Goal: Transaction & Acquisition: Purchase product/service

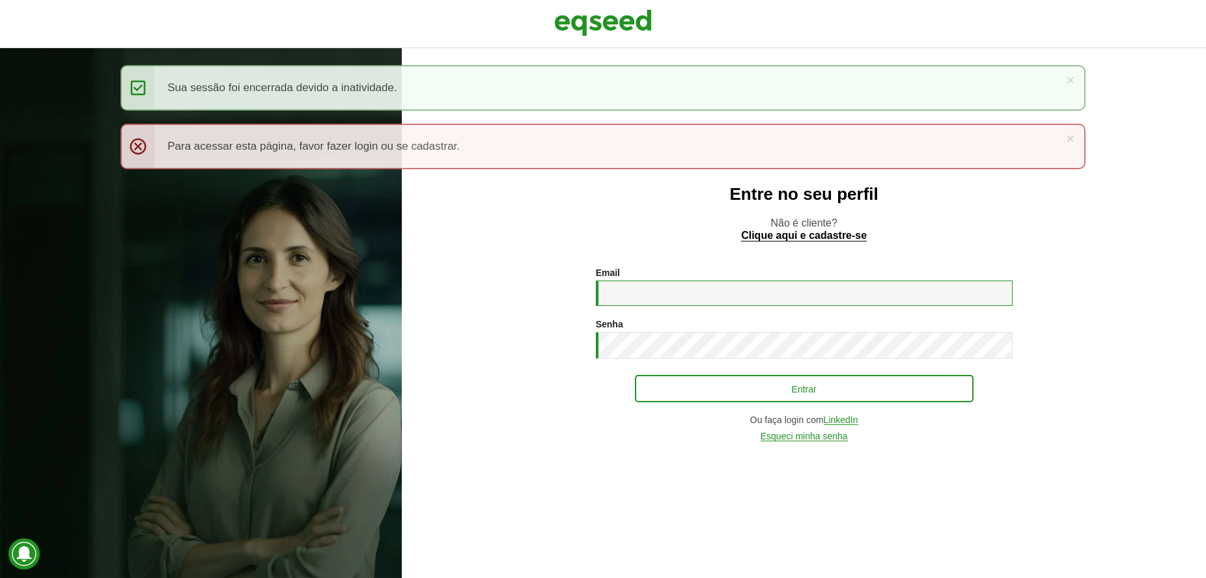
type input "**********"
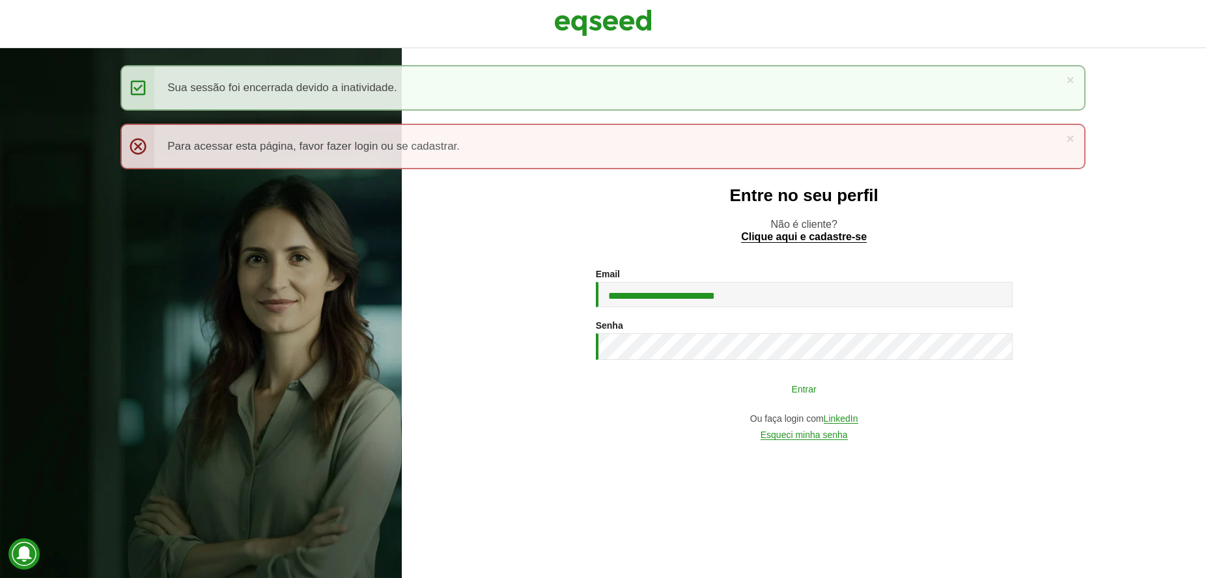
click at [771, 397] on button "Entrar" at bounding box center [804, 388] width 339 height 25
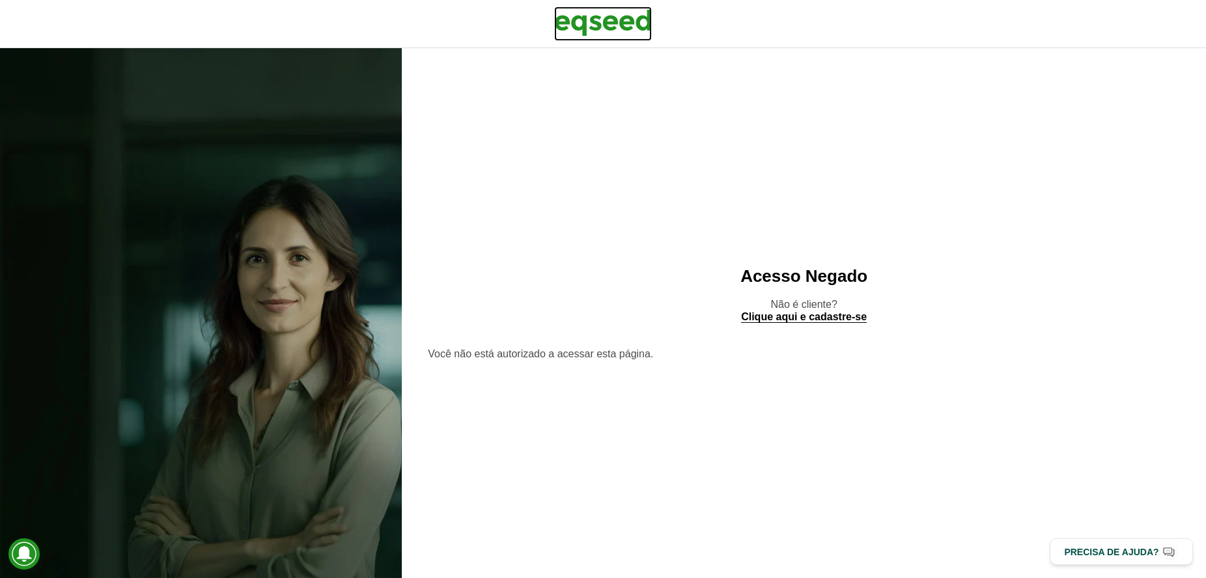
click at [634, 16] on img at bounding box center [603, 23] width 98 height 33
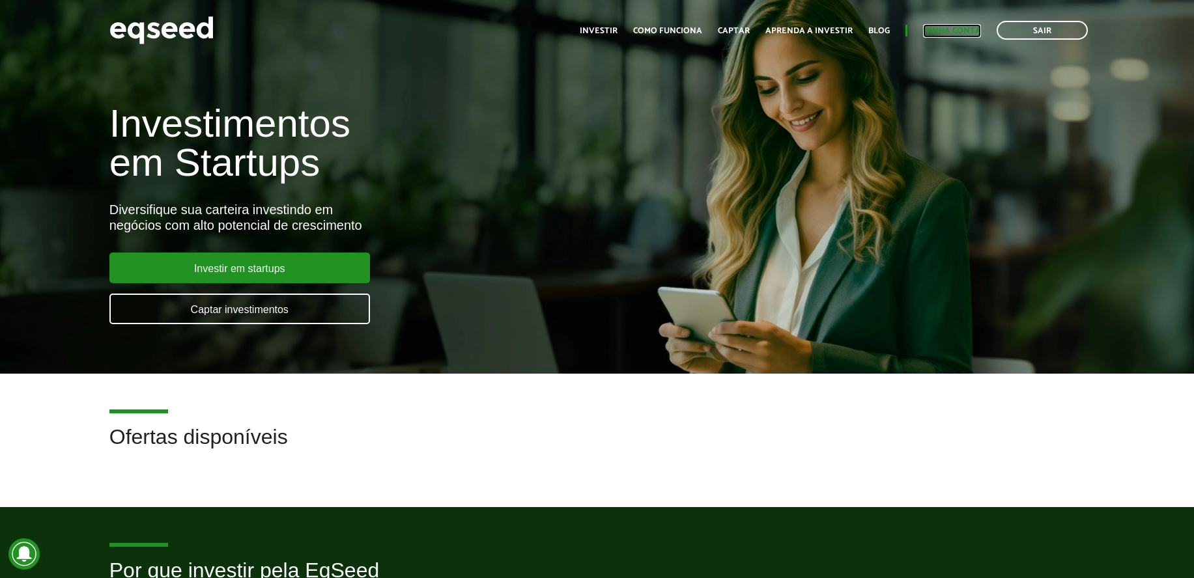
click at [960, 30] on link "Minha conta" at bounding box center [952, 31] width 58 height 8
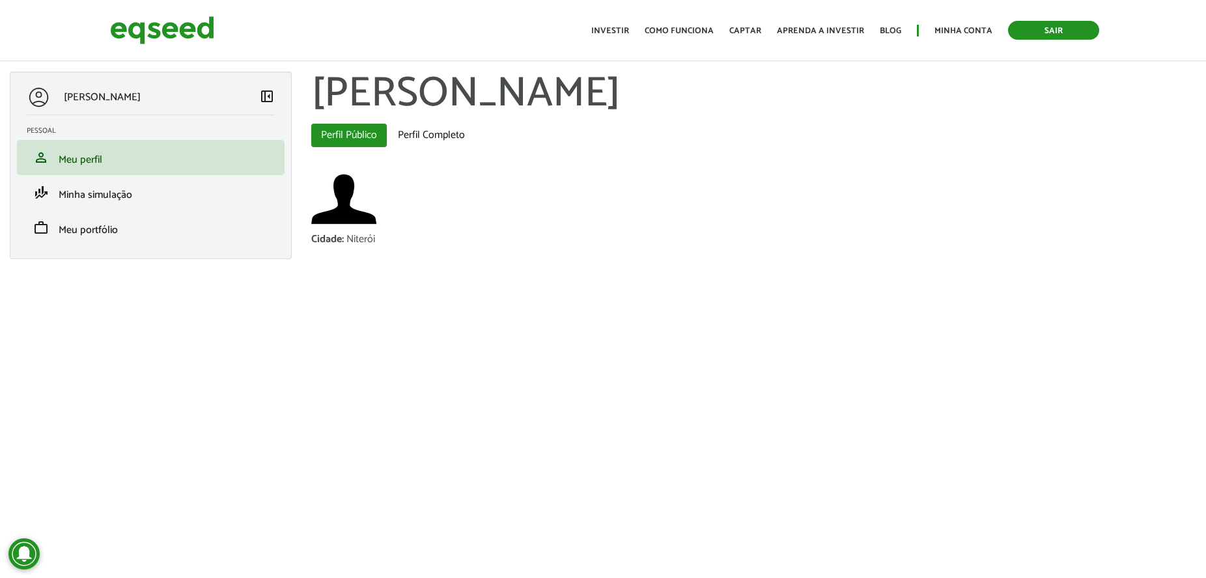
click at [1019, 35] on link "Sair" at bounding box center [1053, 30] width 91 height 19
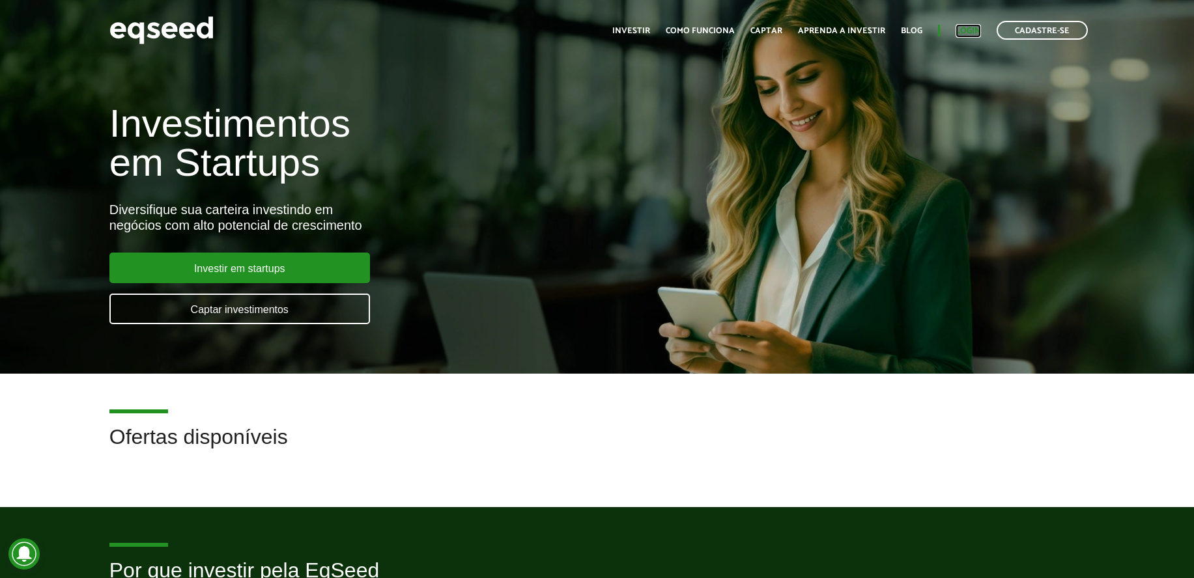
click at [974, 28] on link "Login" at bounding box center [968, 31] width 25 height 8
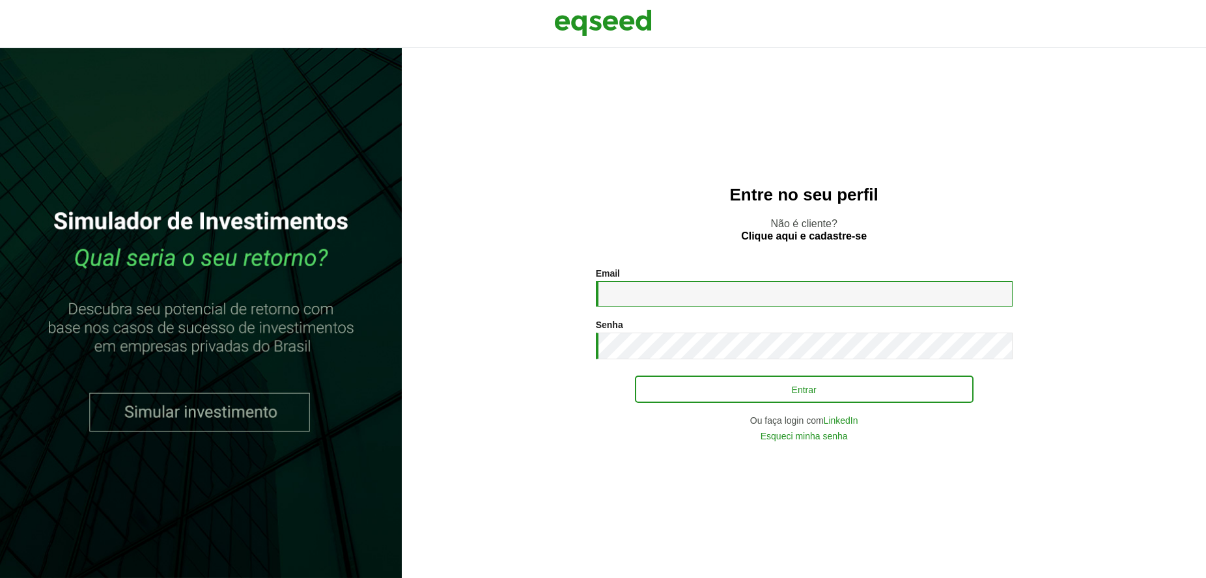
type input "**********"
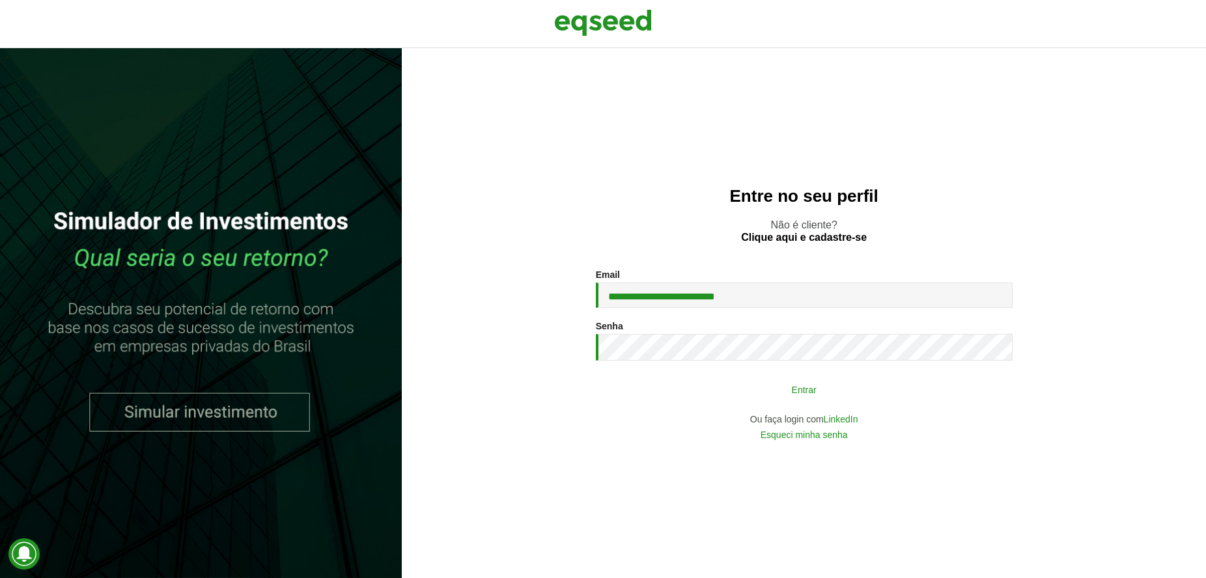
click at [797, 379] on button "Entrar" at bounding box center [804, 389] width 339 height 25
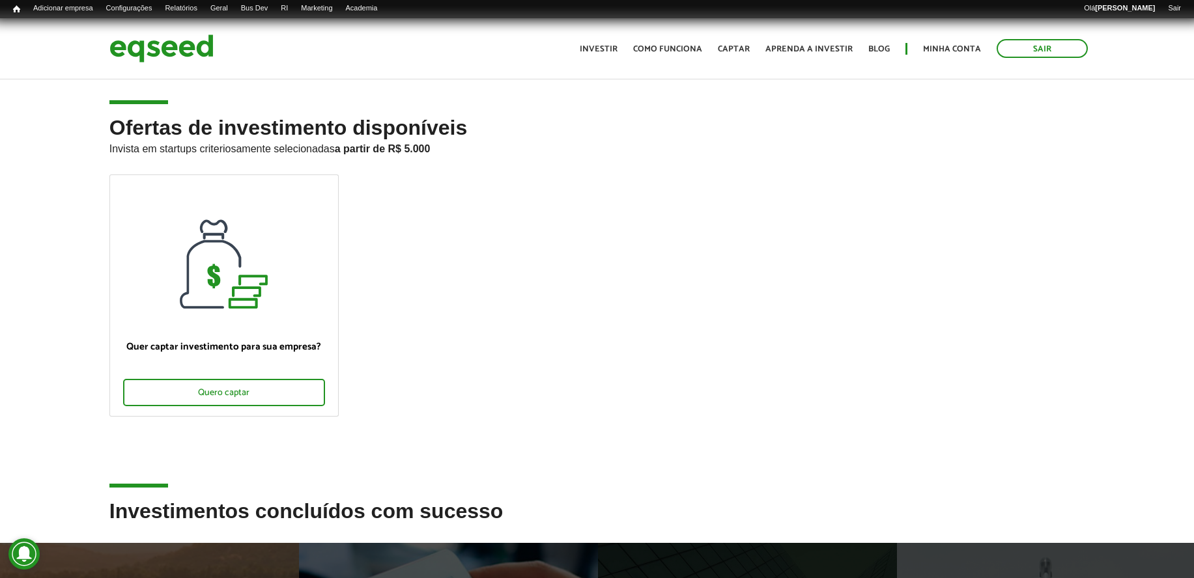
click at [524, 137] on h2 "Ofertas de investimento disponíveis Invista em startups criteriosamente selecio…" at bounding box center [597, 146] width 976 height 58
click at [285, 21] on link "Rodadas" at bounding box center [286, 22] width 104 height 13
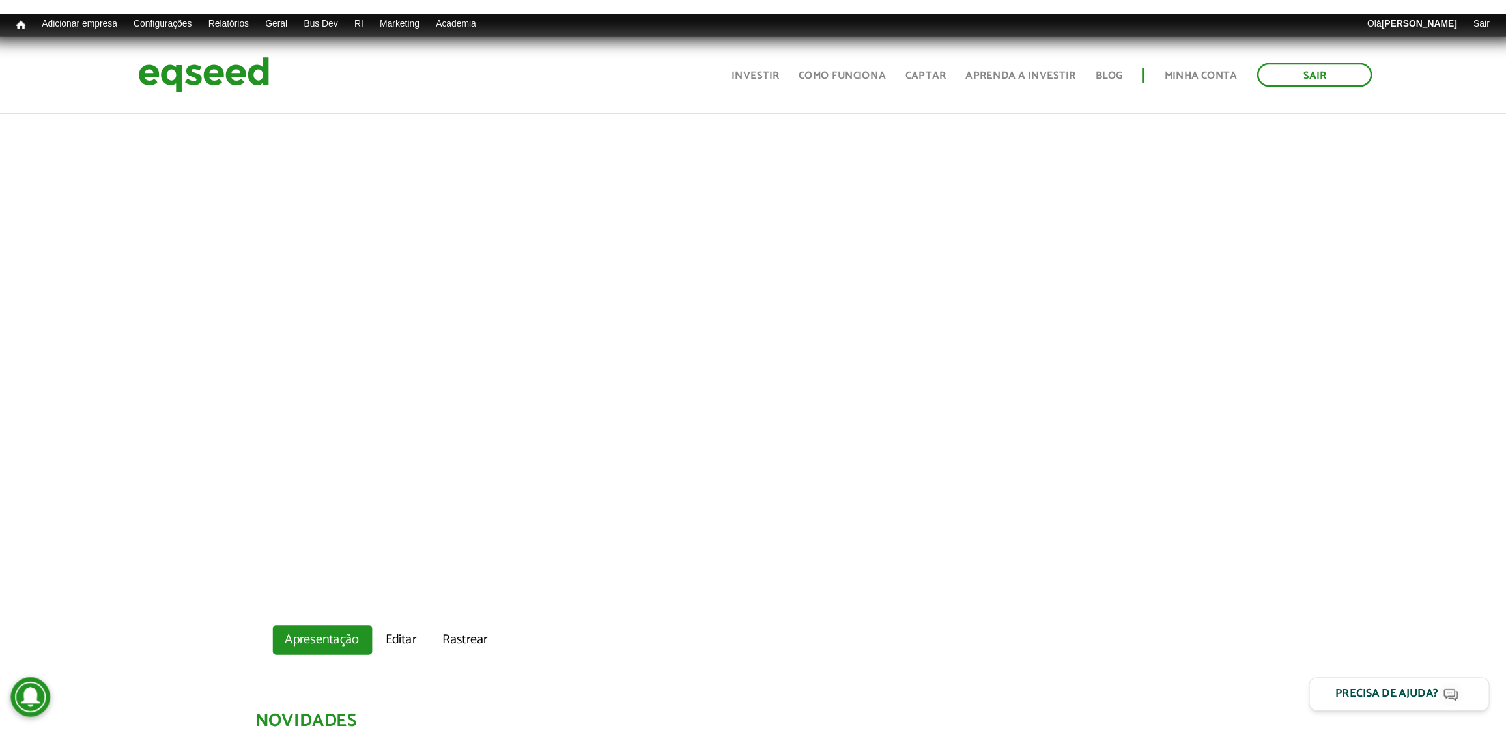
scroll to position [489, 0]
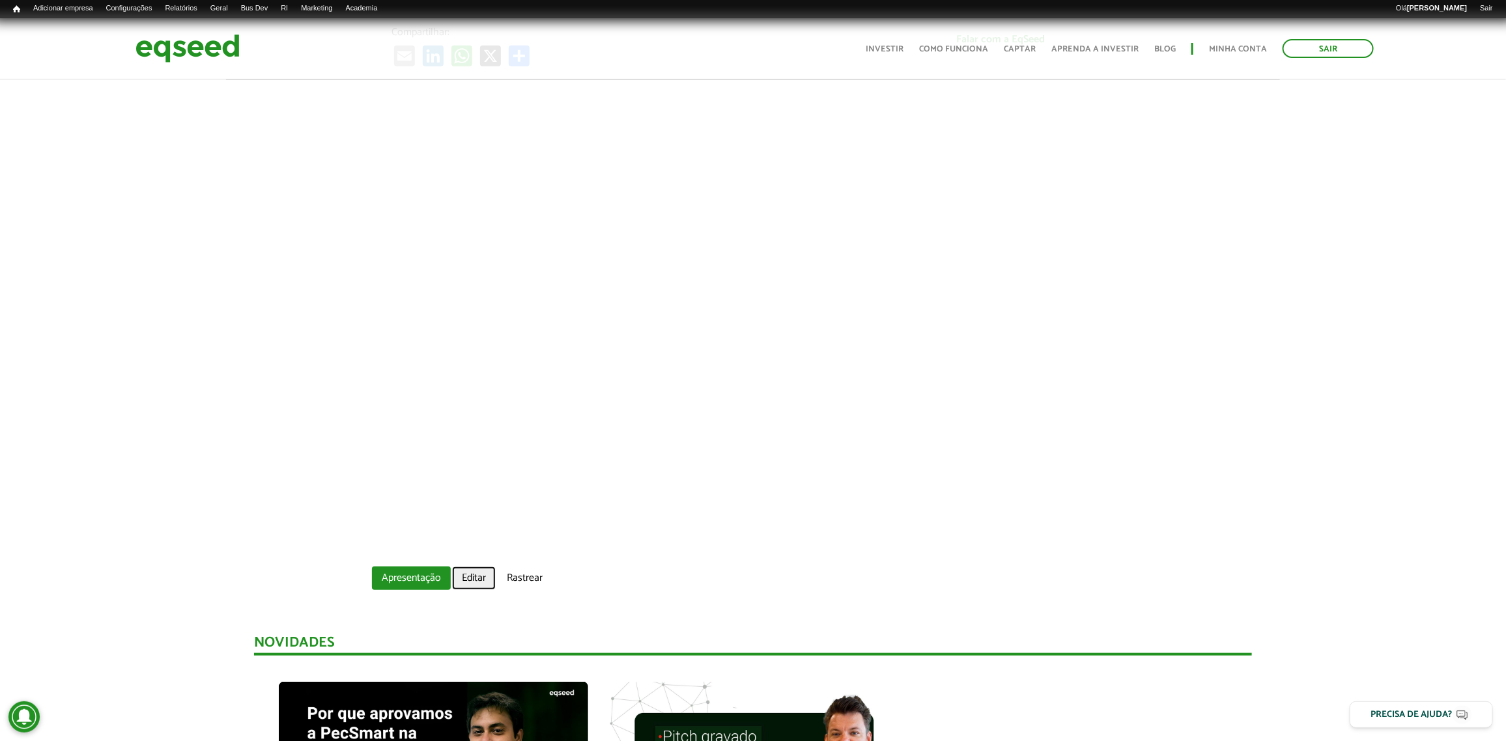
click at [494, 565] on link "Editar" at bounding box center [474, 578] width 44 height 23
